Goal: Transaction & Acquisition: Purchase product/service

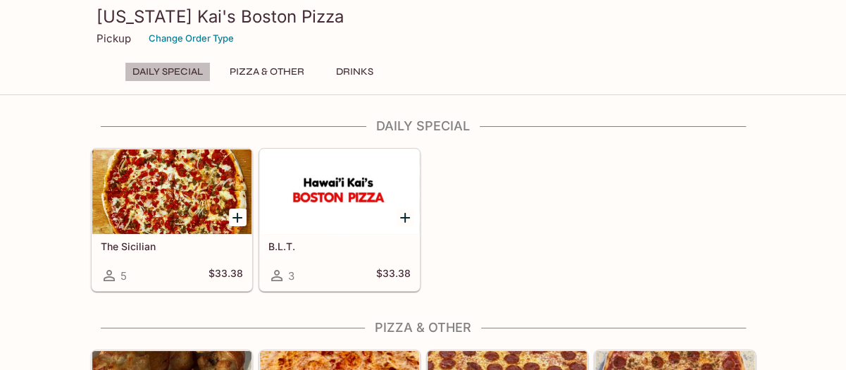
click at [158, 70] on button "Daily Special" at bounding box center [168, 72] width 86 height 20
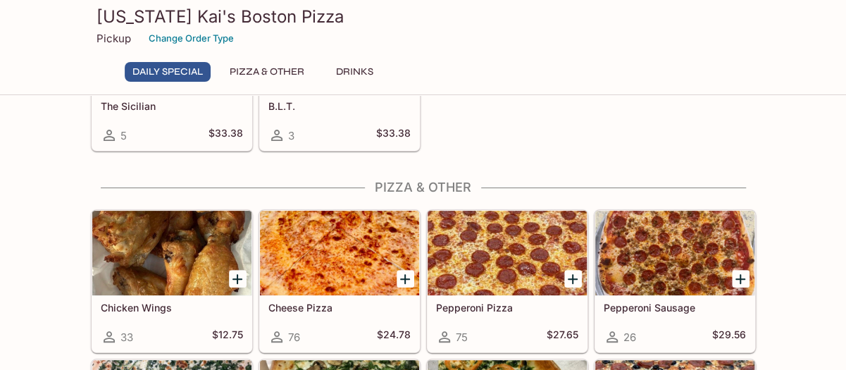
scroll to position [141, 0]
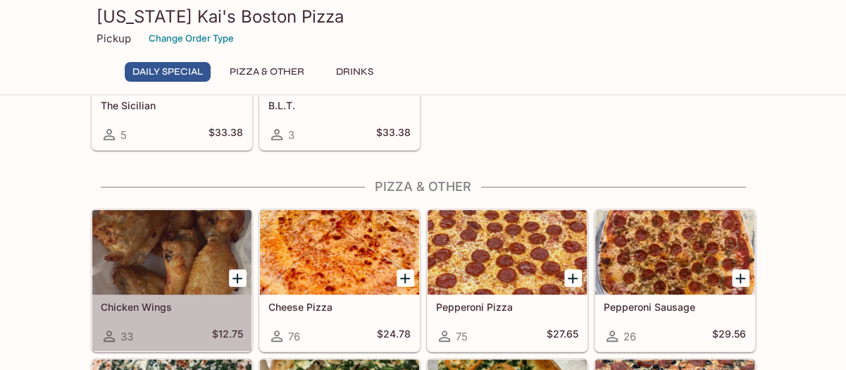
click at [162, 257] on div at bounding box center [171, 252] width 159 height 84
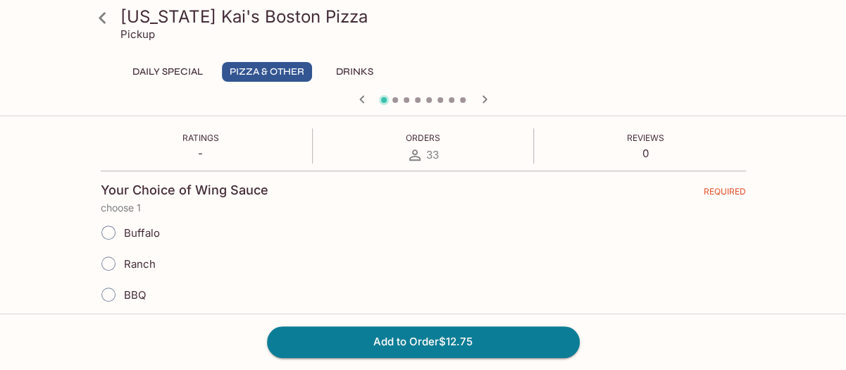
scroll to position [282, 0]
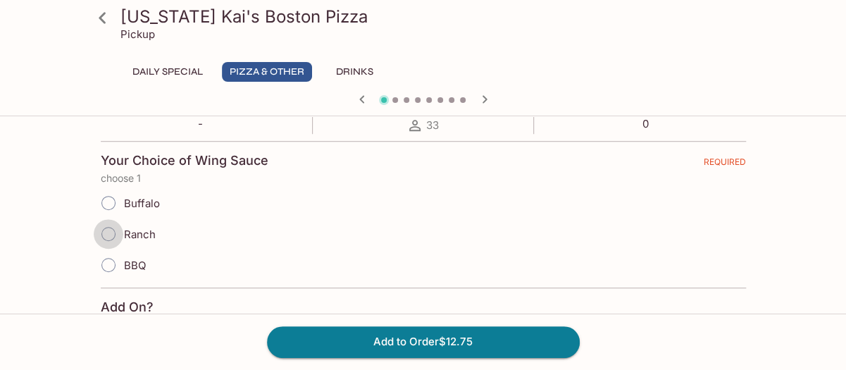
click at [104, 232] on input "Ranch" at bounding box center [109, 234] width 30 height 30
radio input "true"
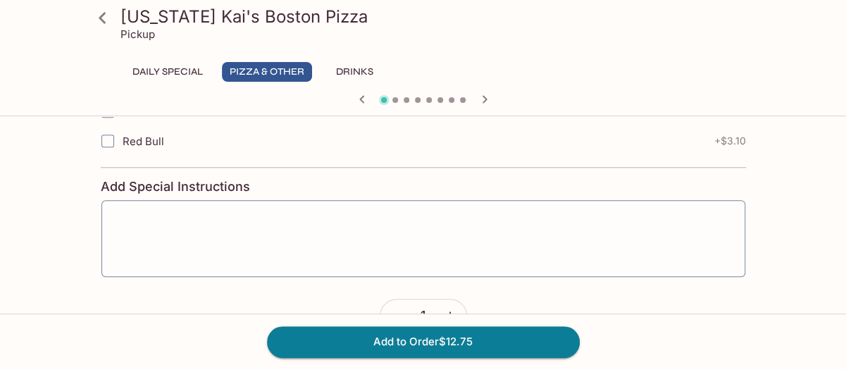
scroll to position [704, 0]
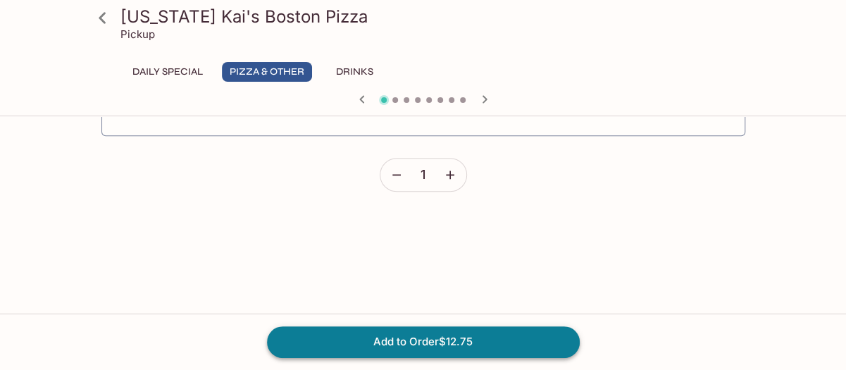
click at [422, 348] on button "Add to Order $12.75" at bounding box center [423, 341] width 313 height 31
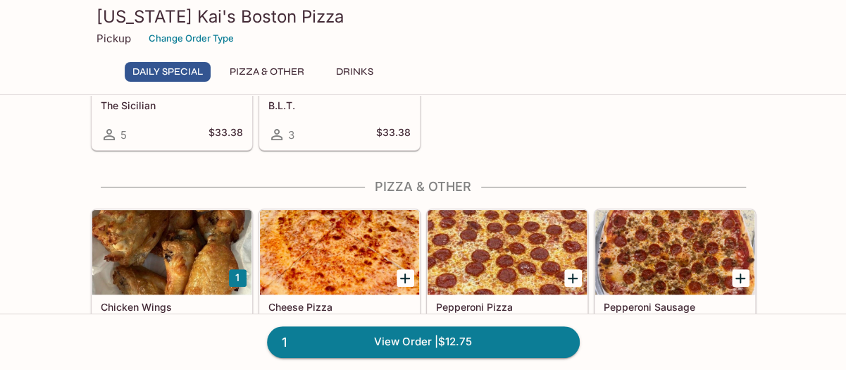
scroll to position [211, 0]
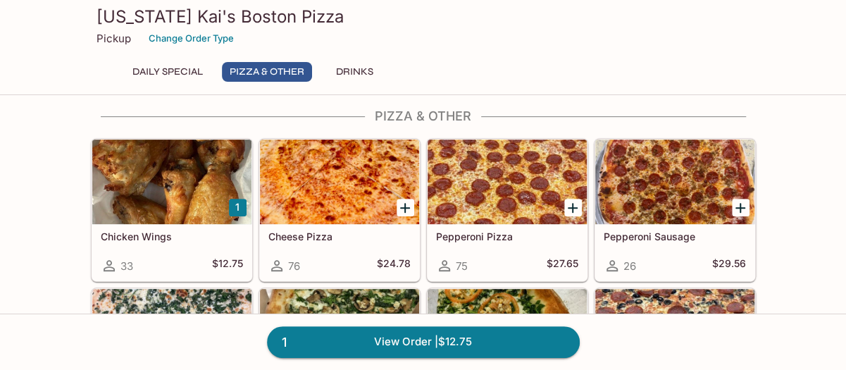
click at [670, 176] on div at bounding box center [674, 181] width 159 height 84
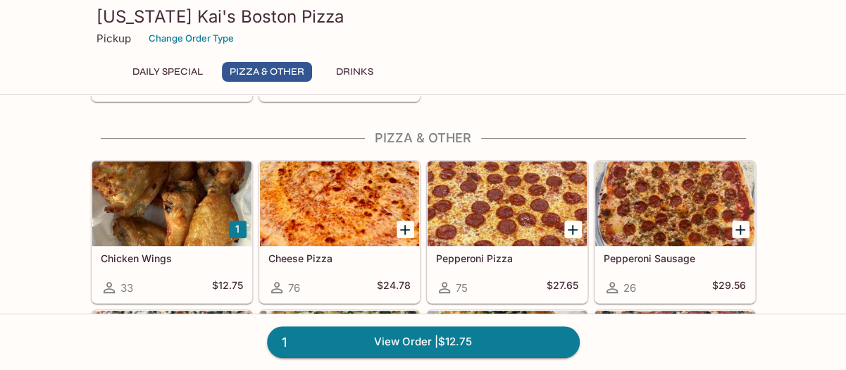
scroll to position [211, 0]
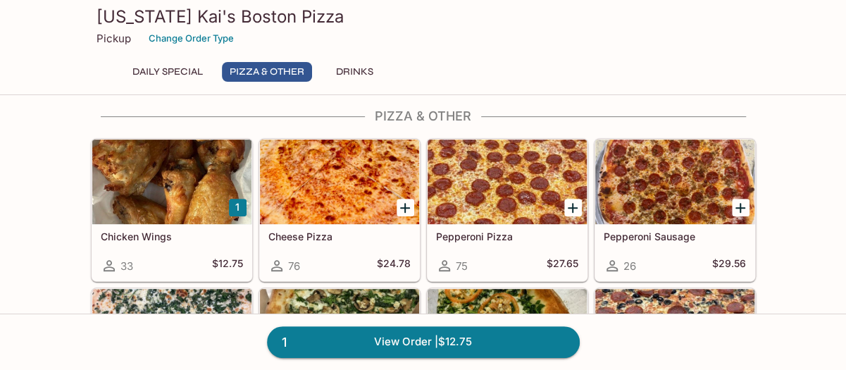
click at [648, 172] on div at bounding box center [674, 181] width 159 height 84
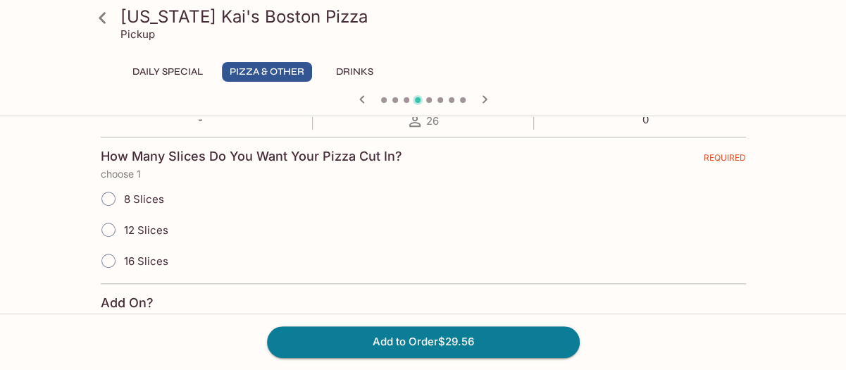
scroll to position [282, 0]
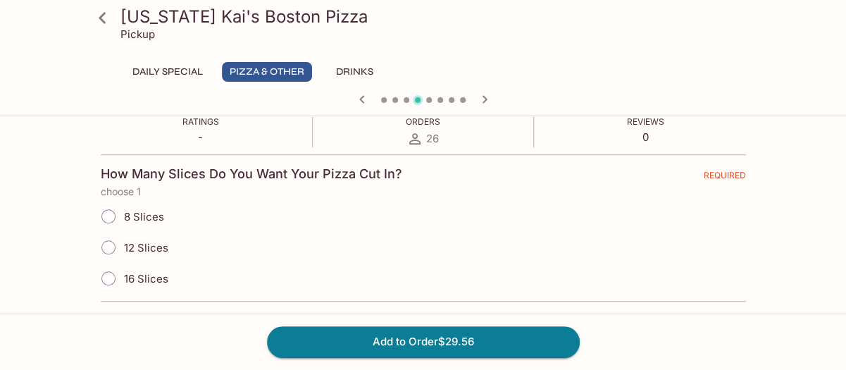
click at [101, 15] on icon at bounding box center [102, 17] width 7 height 11
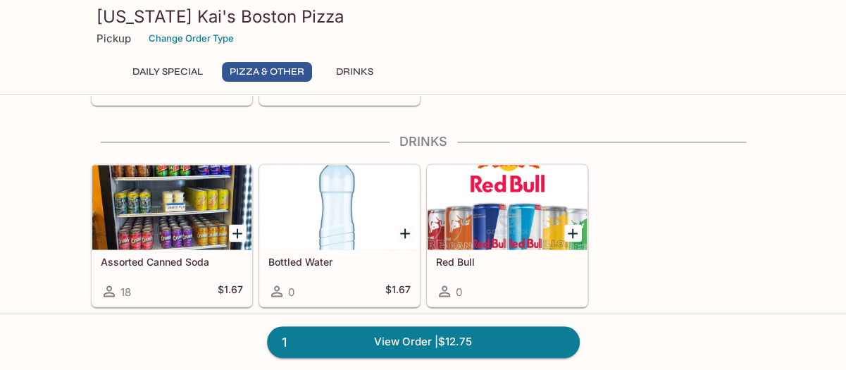
scroll to position [985, 0]
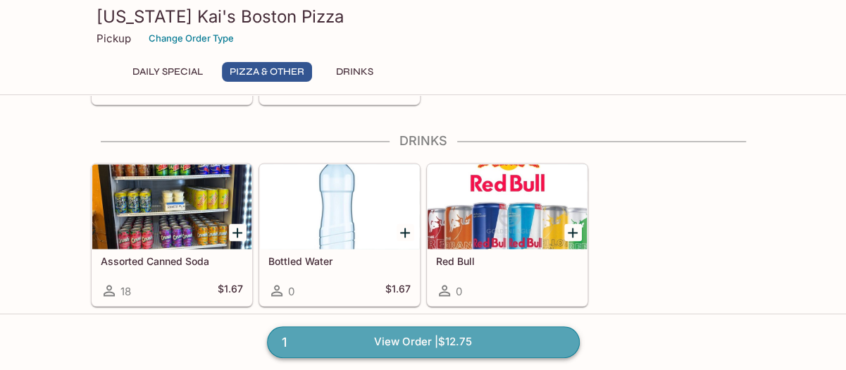
click at [384, 339] on link "1 View Order | $12.75" at bounding box center [423, 341] width 313 height 31
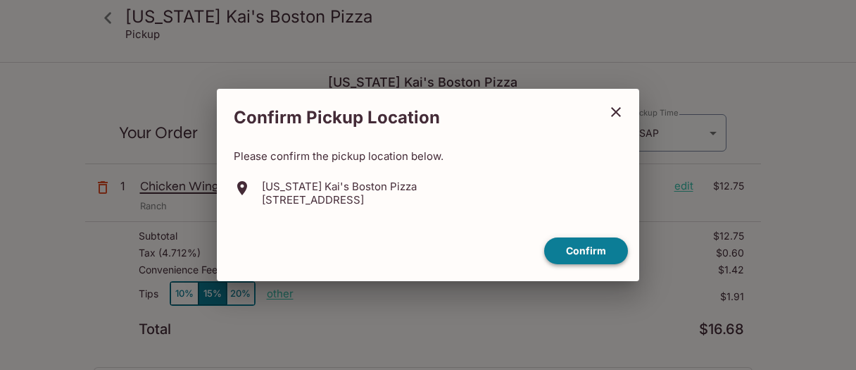
click at [572, 246] on button "Confirm" at bounding box center [586, 250] width 84 height 27
